Goal: Information Seeking & Learning: Learn about a topic

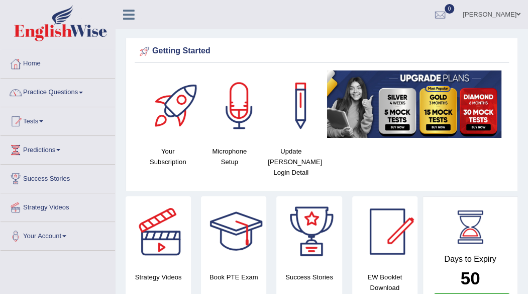
click at [82, 92] on link "Practice Questions" at bounding box center [58, 90] width 115 height 25
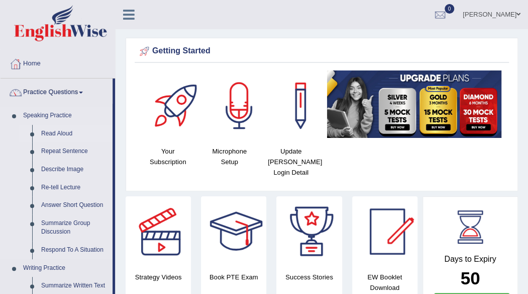
click at [49, 134] on link "Read Aloud" at bounding box center [75, 134] width 76 height 18
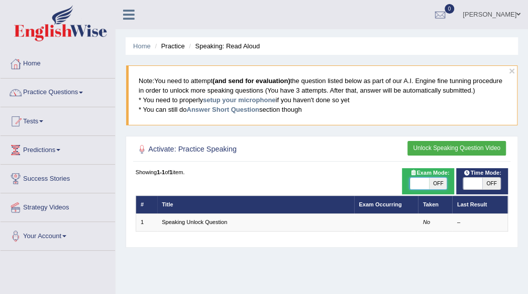
click at [425, 181] on span at bounding box center [419, 183] width 19 height 12
click at [439, 179] on span "OFF" at bounding box center [438, 183] width 19 height 12
checkbox input "true"
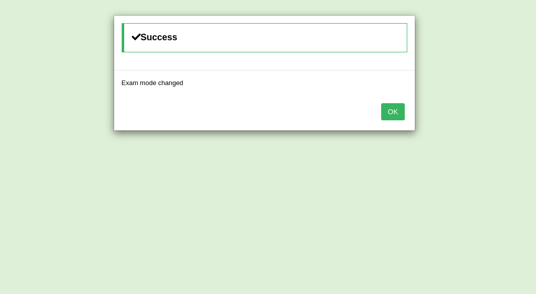
click at [397, 109] on button "OK" at bounding box center [392, 111] width 23 height 17
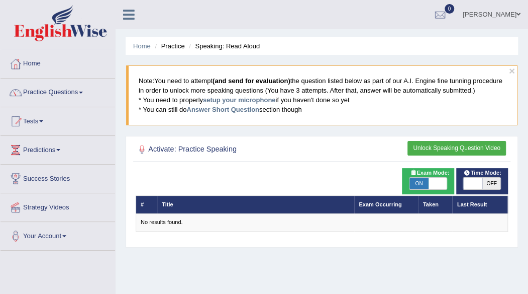
click at [488, 180] on span "OFF" at bounding box center [492, 183] width 19 height 12
checkbox input "true"
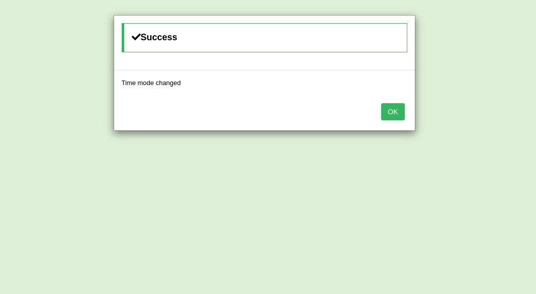
click at [392, 108] on button "OK" at bounding box center [392, 111] width 23 height 17
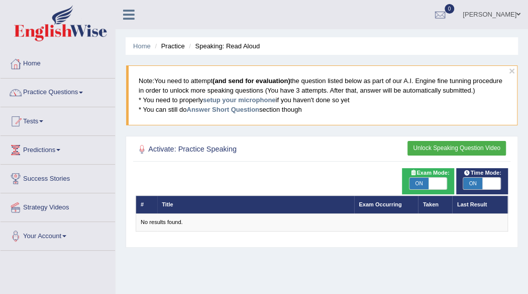
click at [241, 146] on h2 "Activate: Practice Speaking" at bounding box center [251, 149] width 231 height 13
click at [195, 203] on th "Title" at bounding box center [255, 205] width 197 height 18
click at [156, 201] on th "#" at bounding box center [147, 205] width 22 height 18
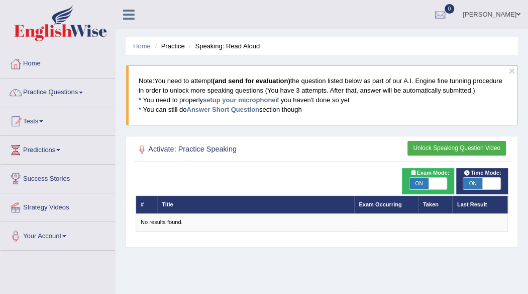
click at [156, 201] on th "#" at bounding box center [147, 205] width 22 height 18
click at [179, 53] on ul "Home Practice Speaking: Read Aloud" at bounding box center [322, 46] width 393 height 18
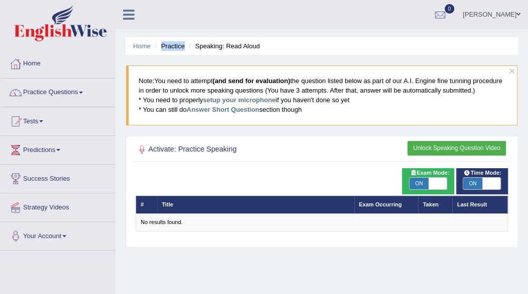
click at [179, 53] on ul "Home Practice Speaking: Read Aloud" at bounding box center [322, 46] width 393 height 18
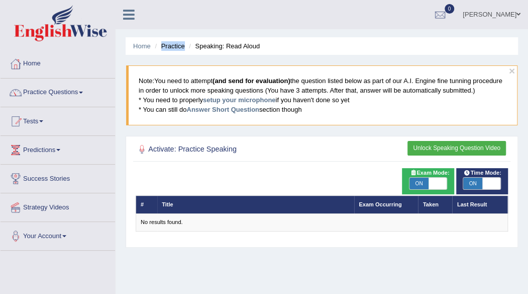
click at [179, 53] on ul "Home Practice Speaking: Read Aloud" at bounding box center [322, 46] width 393 height 18
click at [426, 143] on button "Unlock Speaking Question Video" at bounding box center [457, 148] width 99 height 15
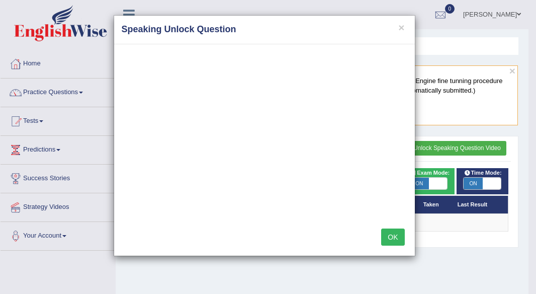
click at [395, 232] on button "OK" at bounding box center [392, 236] width 23 height 17
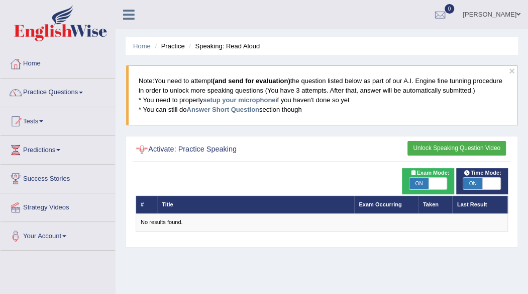
click at [144, 148] on div at bounding box center [142, 149] width 13 height 13
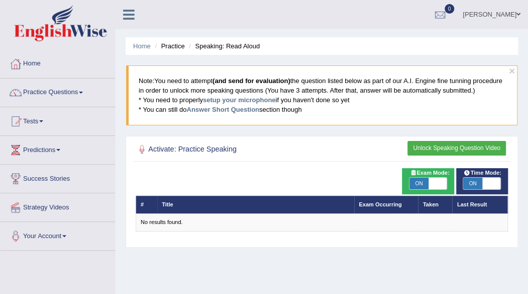
click at [144, 145] on div at bounding box center [142, 149] width 13 height 13
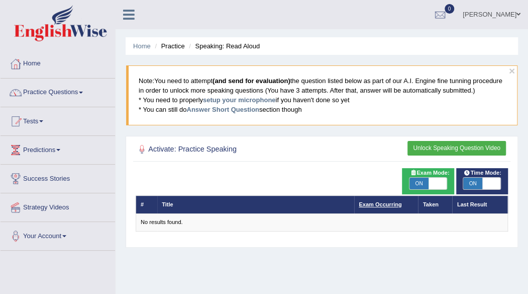
click at [373, 203] on link "Exam Occurring" at bounding box center [380, 204] width 43 height 6
drag, startPoint x: 0, startPoint y: 0, endPoint x: 373, endPoint y: 203, distance: 424.5
click at [373, 203] on link "Exam Occurring" at bounding box center [380, 204] width 43 height 6
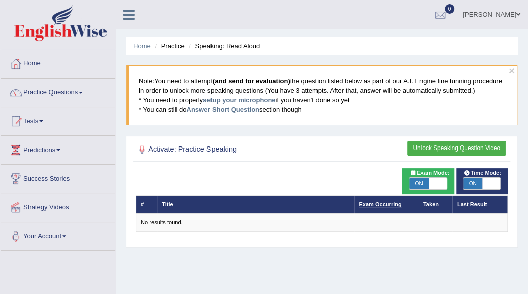
click at [373, 203] on link "Exam Occurring" at bounding box center [380, 204] width 43 height 6
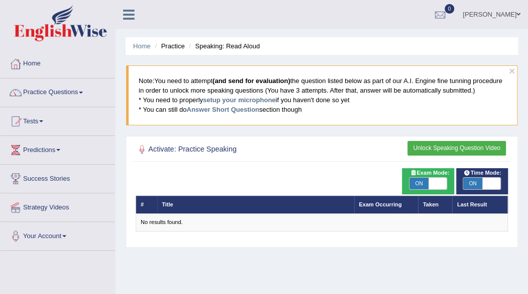
click at [241, 50] on li "Speaking: Read Aloud" at bounding box center [223, 46] width 73 height 10
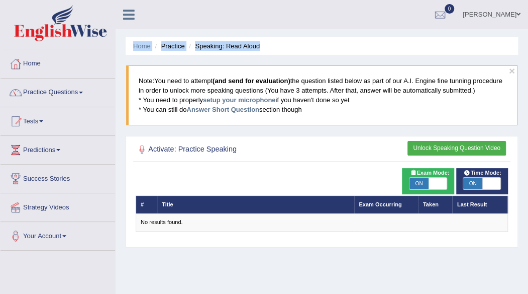
click at [241, 50] on li "Speaking: Read Aloud" at bounding box center [223, 46] width 73 height 10
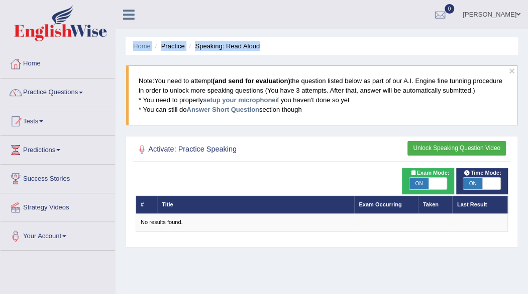
click at [300, 34] on div "Home Practice Speaking: Read Aloud × Note: You need to attempt (and send for ev…" at bounding box center [322, 251] width 413 height 503
click at [215, 151] on h2 "Activate: Practice Speaking" at bounding box center [251, 149] width 231 height 13
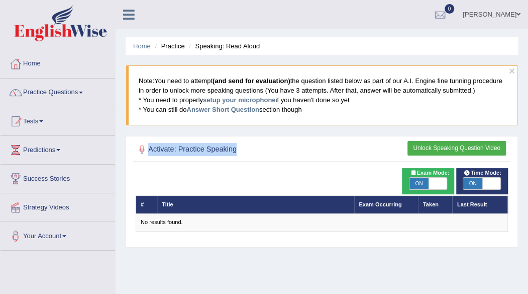
click at [215, 151] on h2 "Activate: Practice Speaking" at bounding box center [251, 149] width 231 height 13
click at [280, 141] on div at bounding box center [322, 150] width 373 height 18
click at [83, 90] on link "Practice Questions" at bounding box center [58, 90] width 115 height 25
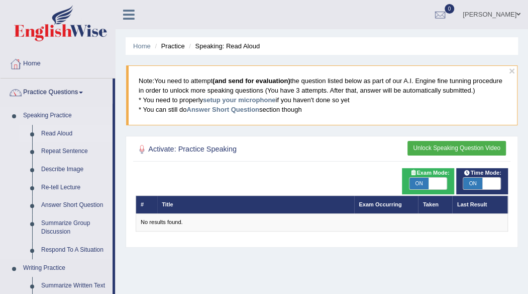
click at [61, 131] on link "Read Aloud" at bounding box center [75, 134] width 76 height 18
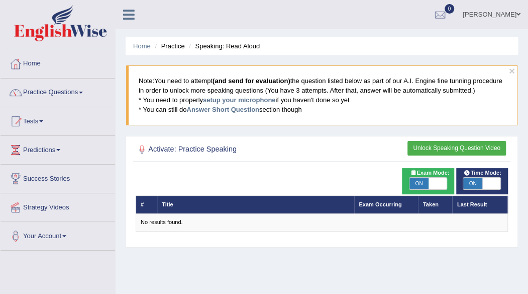
click at [161, 199] on th "Title" at bounding box center [255, 205] width 197 height 18
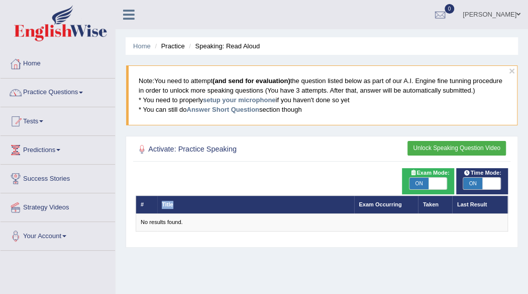
click at [161, 199] on th "Title" at bounding box center [255, 205] width 197 height 18
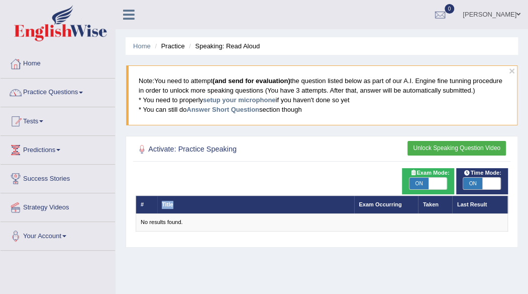
drag, startPoint x: 161, startPoint y: 199, endPoint x: 175, endPoint y: 201, distance: 13.8
click at [175, 201] on th "Title" at bounding box center [255, 205] width 197 height 18
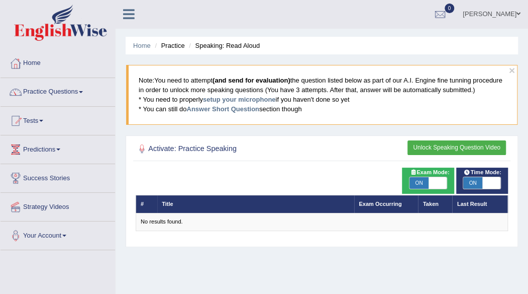
click at [430, 206] on th "Taken" at bounding box center [435, 204] width 34 height 18
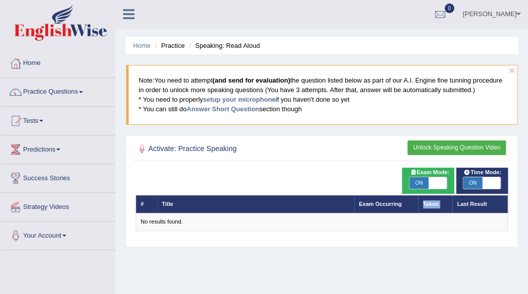
click at [430, 206] on th "Taken" at bounding box center [435, 204] width 34 height 18
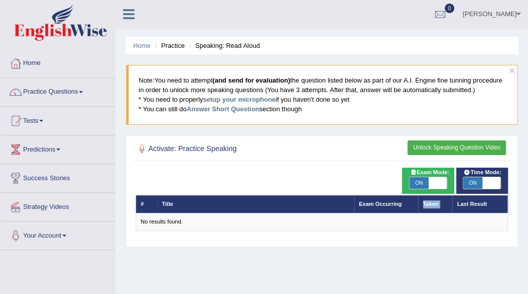
click at [430, 206] on th "Taken" at bounding box center [435, 204] width 34 height 18
click at [143, 49] on li "Home" at bounding box center [142, 46] width 18 height 10
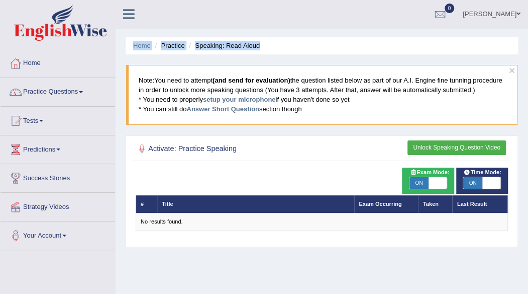
click at [143, 49] on li "Home" at bounding box center [142, 46] width 18 height 10
click at [43, 120] on span at bounding box center [41, 121] width 4 height 2
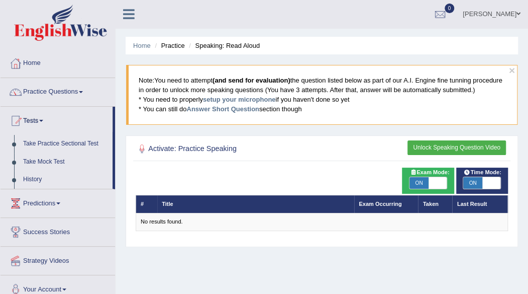
click at [43, 120] on span at bounding box center [41, 121] width 4 height 2
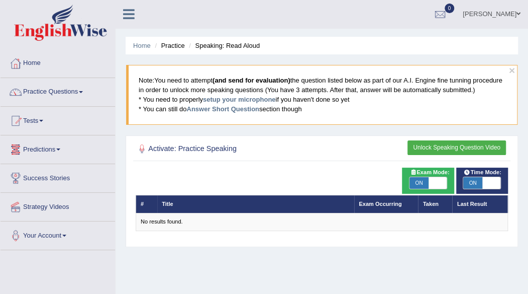
click at [59, 147] on link "Predictions" at bounding box center [58, 147] width 115 height 25
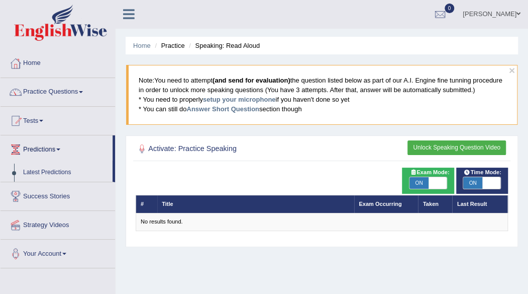
click at [59, 147] on link "Predictions" at bounding box center [57, 147] width 112 height 25
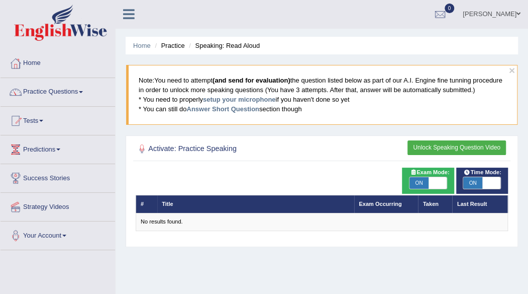
click at [43, 118] on link "Tests" at bounding box center [58, 119] width 115 height 25
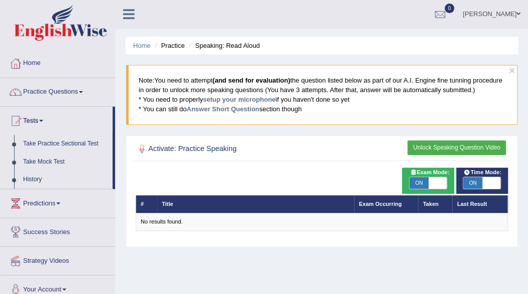
click at [43, 118] on link "Tests" at bounding box center [57, 119] width 112 height 25
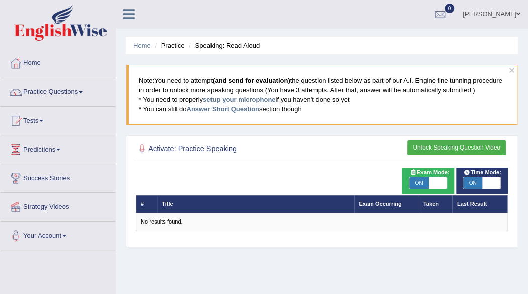
click at [141, 153] on div at bounding box center [142, 148] width 13 height 13
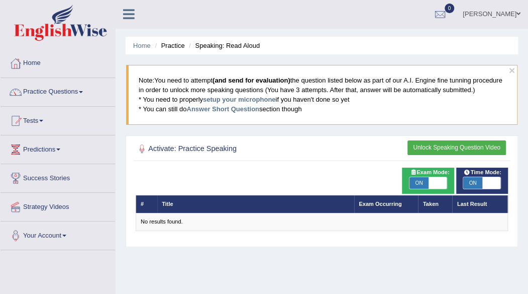
click at [141, 153] on div at bounding box center [142, 148] width 13 height 13
drag, startPoint x: 141, startPoint y: 153, endPoint x: 162, endPoint y: 200, distance: 52.0
click at [162, 200] on div "Activate: Practice Speaking Unlock Speaking Question Video Time Mode: ON OFF Ex…" at bounding box center [322, 191] width 393 height 112
click at [162, 200] on th "Title" at bounding box center [255, 204] width 197 height 18
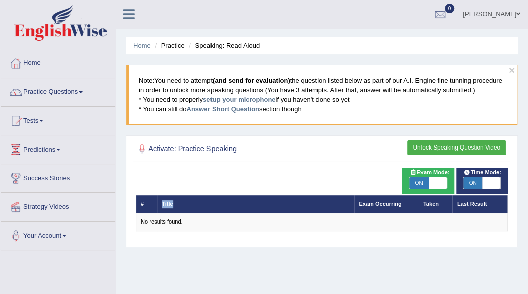
click at [162, 200] on th "Title" at bounding box center [255, 204] width 197 height 18
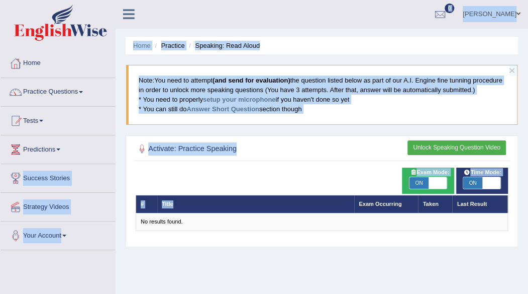
drag, startPoint x: 162, startPoint y: 200, endPoint x: 101, endPoint y: 163, distance: 71.5
click at [101, 163] on div "Toggle navigation Home Practice Questions Speaking Practice Read Aloud Repeat S…" at bounding box center [264, 260] width 528 height 523
click at [94, 138] on link "Predictions" at bounding box center [58, 147] width 115 height 25
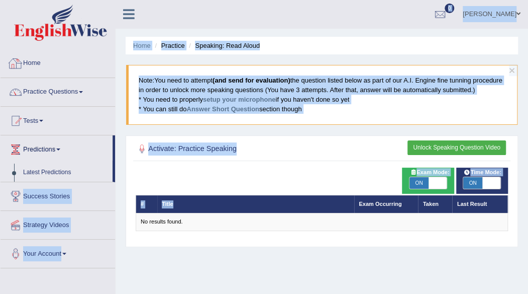
click at [85, 50] on link "Home" at bounding box center [58, 61] width 115 height 25
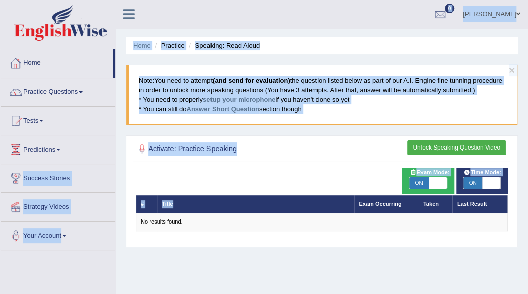
click at [85, 50] on link "Home" at bounding box center [57, 61] width 112 height 25
click at [85, 50] on link "Home" at bounding box center [58, 61] width 115 height 25
click at [85, 50] on link "Home" at bounding box center [57, 61] width 112 height 25
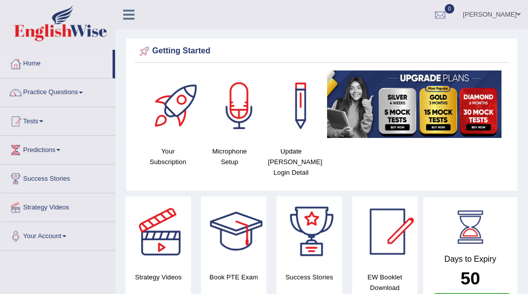
click at [84, 90] on link "Practice Questions" at bounding box center [58, 90] width 115 height 25
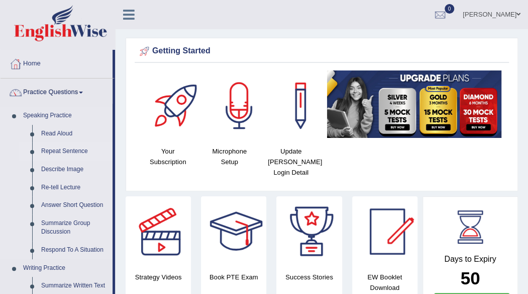
click at [81, 147] on link "Repeat Sentence" at bounding box center [75, 151] width 76 height 18
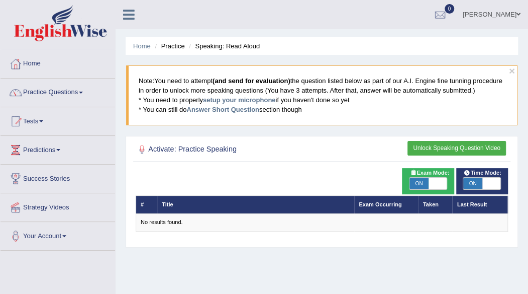
click at [141, 147] on div at bounding box center [142, 149] width 13 height 13
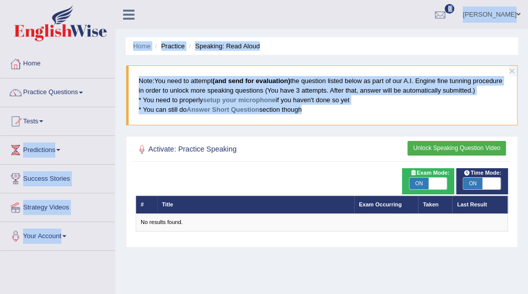
drag, startPoint x: 141, startPoint y: 147, endPoint x: 50, endPoint y: 123, distance: 94.0
click at [50, 123] on div "Toggle navigation Home Practice Questions Speaking Practice Read Aloud Repeat S…" at bounding box center [264, 261] width 528 height 523
click at [74, 59] on link "Home" at bounding box center [58, 62] width 115 height 25
click at [74, 59] on link "Home" at bounding box center [57, 62] width 112 height 25
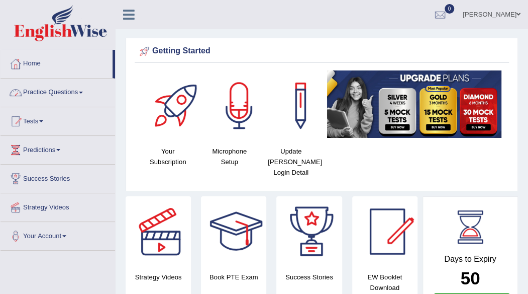
click at [82, 88] on link "Practice Questions" at bounding box center [58, 90] width 115 height 25
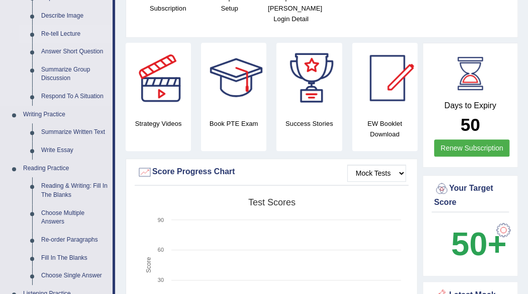
scroll to position [155, 0]
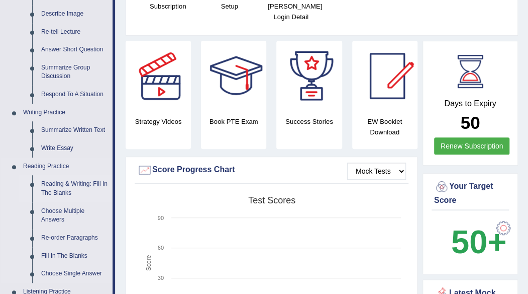
click at [60, 183] on link "Reading & Writing: Fill In The Blanks" at bounding box center [75, 188] width 76 height 27
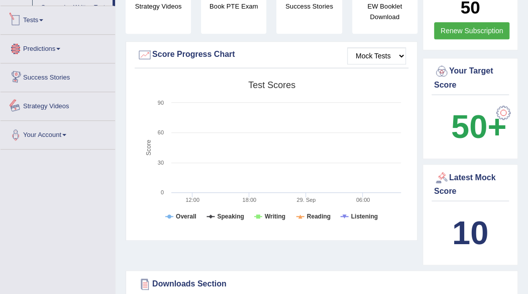
scroll to position [331, 0]
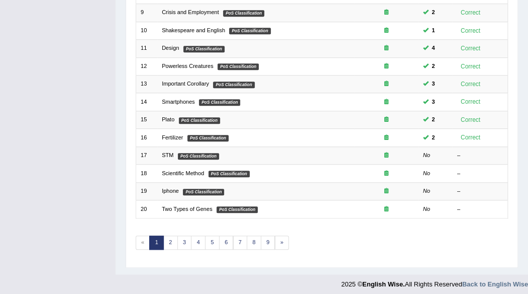
scroll to position [283, 0]
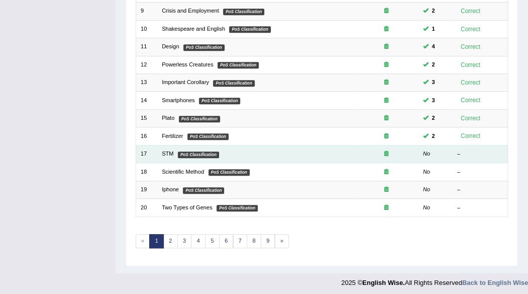
click at [179, 151] on em "PoS Classification" at bounding box center [198, 154] width 41 height 7
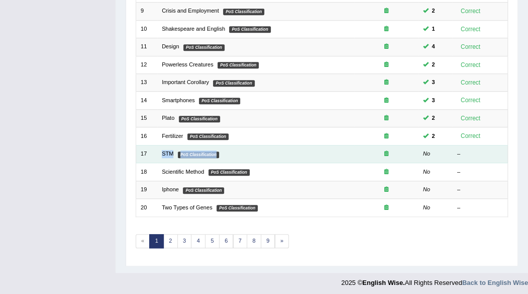
click at [179, 151] on em "PoS Classification" at bounding box center [198, 154] width 41 height 7
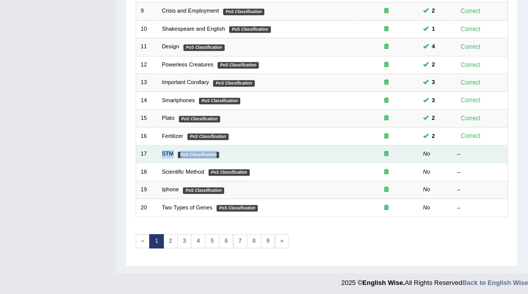
click at [240, 148] on td "STM PoS Classification" at bounding box center [255, 154] width 197 height 18
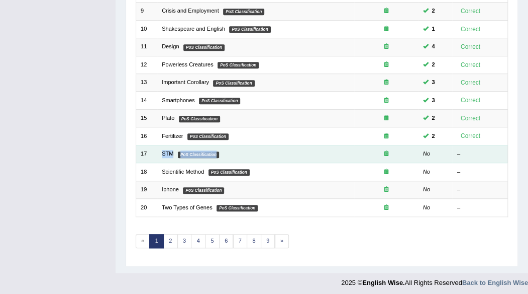
click at [240, 148] on td "STM PoS Classification" at bounding box center [255, 154] width 197 height 18
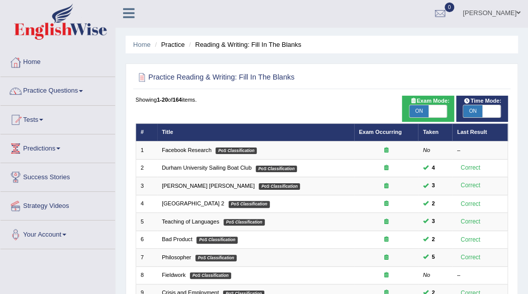
scroll to position [0, 0]
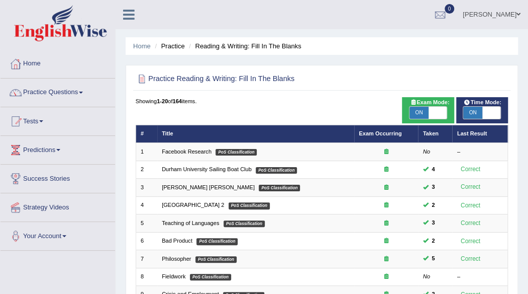
click at [83, 91] on span at bounding box center [81, 92] width 4 height 2
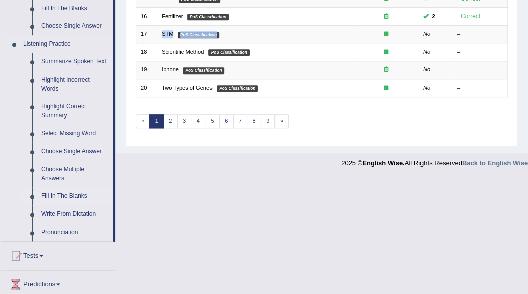
scroll to position [402, 0]
click at [80, 62] on link "Summarize Spoken Text" at bounding box center [75, 62] width 76 height 18
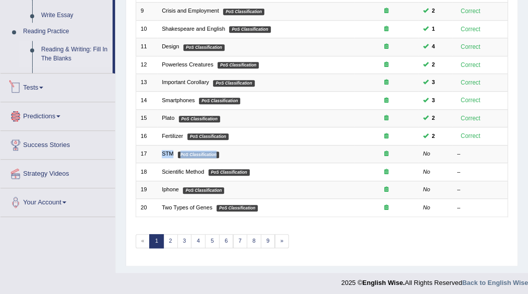
scroll to position [493, 0]
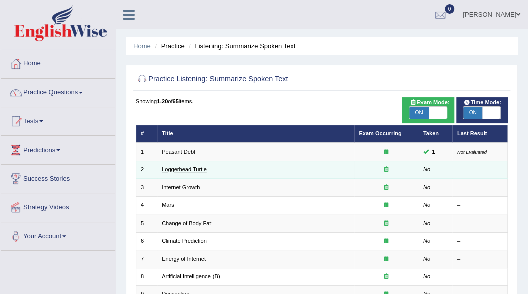
click at [191, 167] on link "Loggerhead Turtle" at bounding box center [184, 169] width 45 height 6
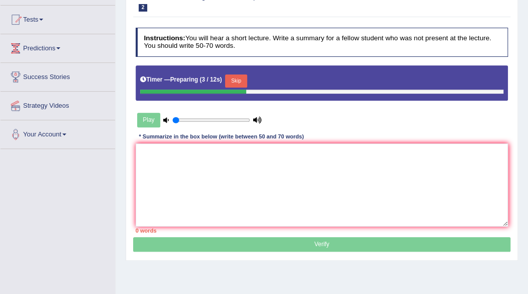
scroll to position [102, 0]
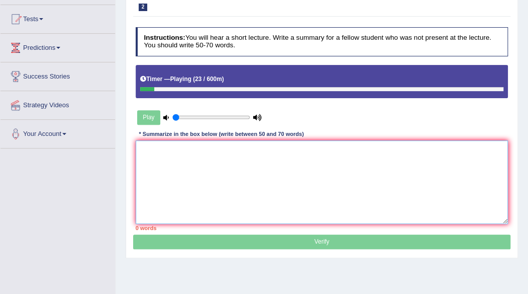
click at [241, 169] on textarea at bounding box center [322, 181] width 373 height 83
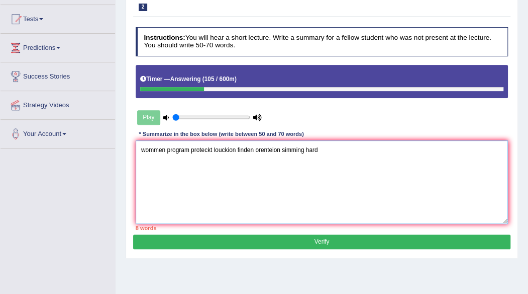
type textarea "wommen program proteckt louckion finden orenteion simming hard"
click at [315, 240] on button "Verify" at bounding box center [321, 241] width 377 height 15
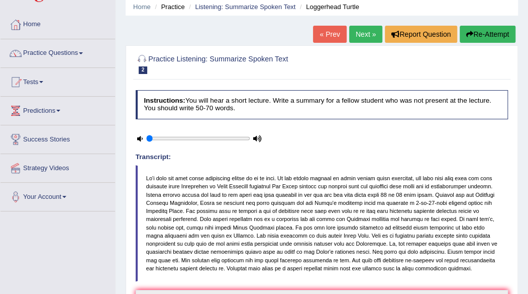
scroll to position [0, 0]
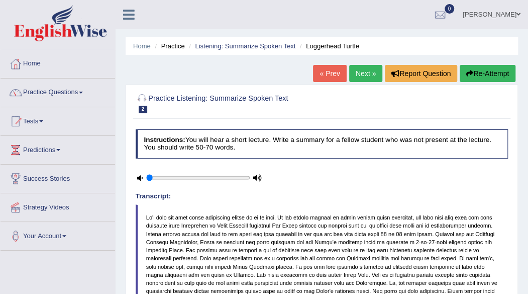
click at [471, 68] on button "Re-Attempt" at bounding box center [488, 73] width 56 height 17
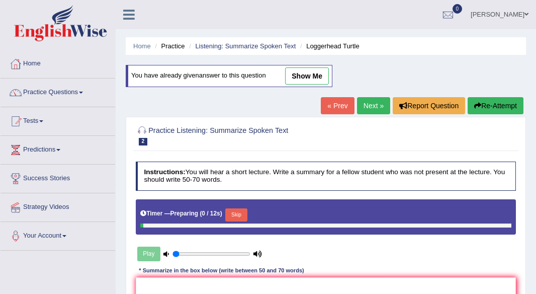
click at [471, 68] on div "Home Practice Listening: Summarize Spoken Text Loggerhead Turtle You have alrea…" at bounding box center [326, 251] width 420 height 503
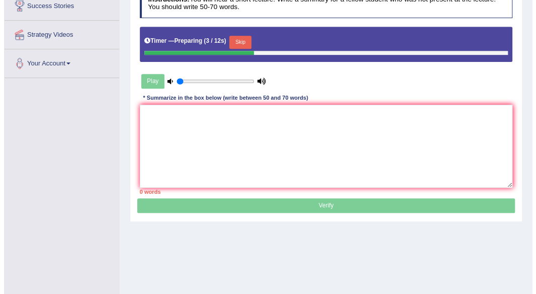
scroll to position [184, 0]
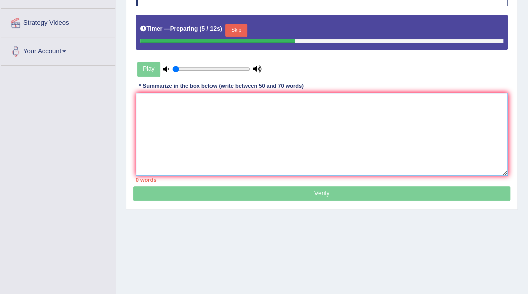
click at [265, 103] on textarea at bounding box center [322, 133] width 373 height 83
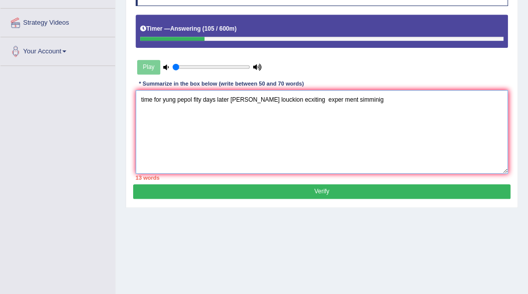
type textarea "time for yung pepol fity days later [PERSON_NAME] louckion ecxiting exper ment …"
click at [338, 190] on button "Verify" at bounding box center [321, 191] width 377 height 15
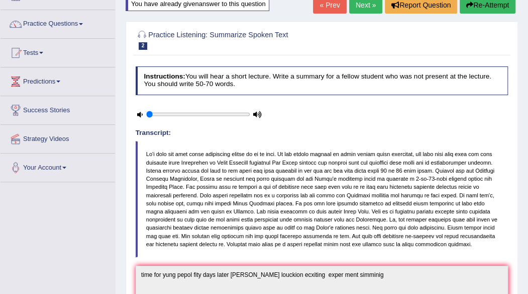
scroll to position [74, 0]
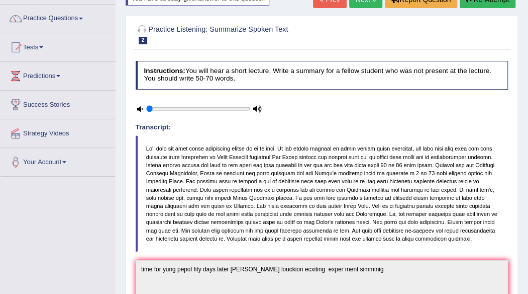
click at [459, 175] on blockquote at bounding box center [322, 193] width 373 height 116
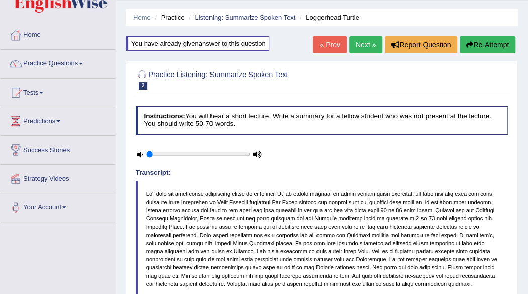
scroll to position [0, 0]
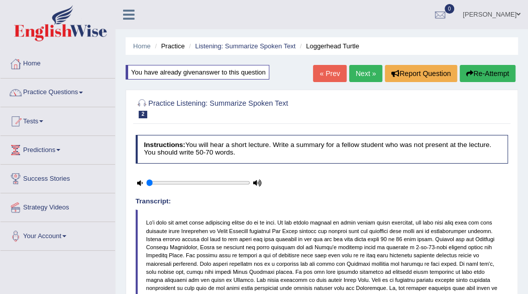
click at [492, 75] on button "Re-Attempt" at bounding box center [488, 73] width 56 height 17
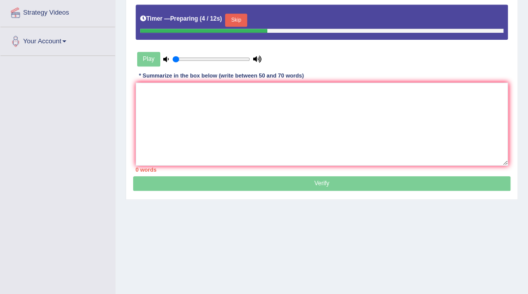
scroll to position [195, 0]
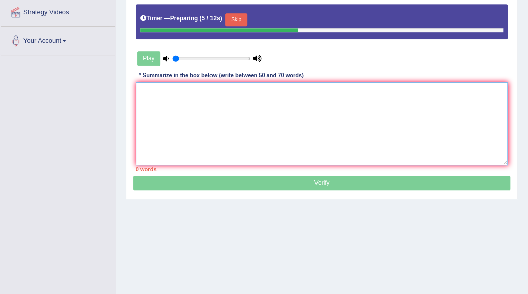
click at [410, 106] on textarea at bounding box center [322, 123] width 373 height 83
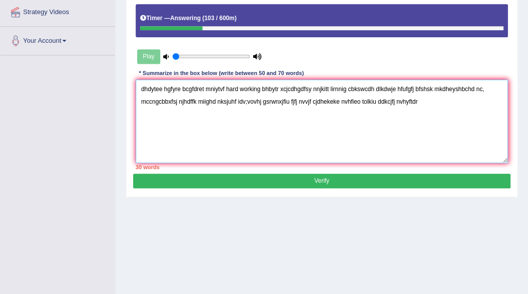
type textarea "dhdytee hgfyre bcgfdret mniytvf hard working bhbytr xcjcdhgdfsy nnjkitt lirnnig…"
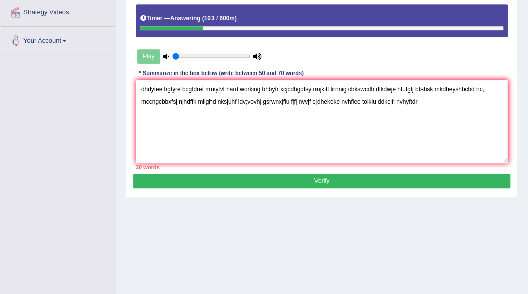
click at [324, 178] on button "Verify" at bounding box center [321, 180] width 377 height 15
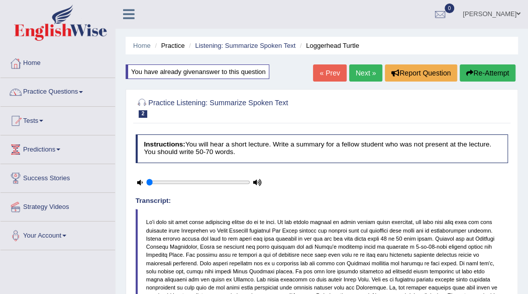
scroll to position [0, 0]
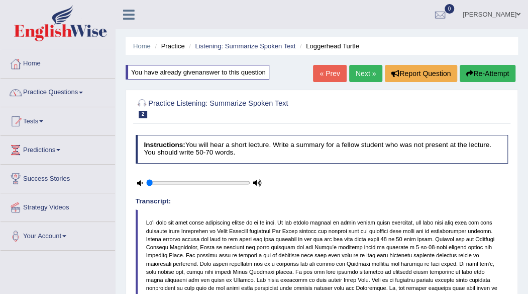
click at [83, 93] on span at bounding box center [81, 92] width 4 height 2
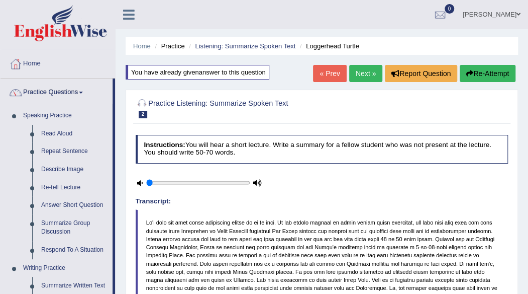
click at [83, 93] on span at bounding box center [81, 92] width 4 height 2
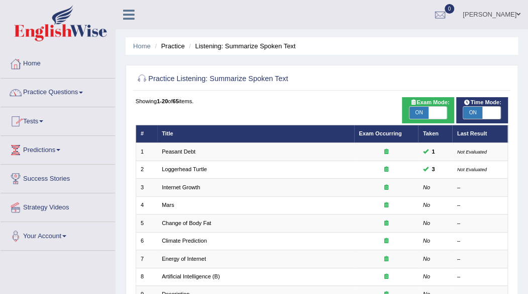
click at [81, 90] on link "Practice Questions" at bounding box center [58, 90] width 115 height 25
